Goal: Task Accomplishment & Management: Complete application form

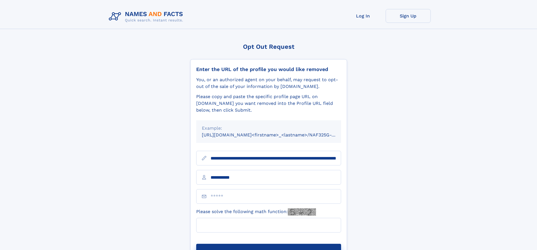
type input "**********"
type input "**"
click at [268, 244] on button "Submit Opt Out Request" at bounding box center [268, 253] width 145 height 18
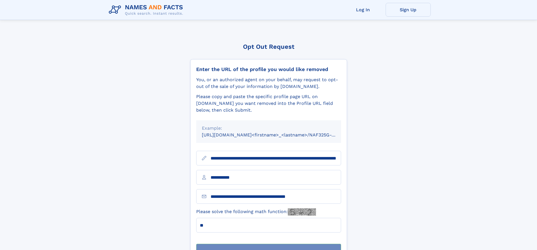
scroll to position [18, 0]
